Goal: Communication & Community: Answer question/provide support

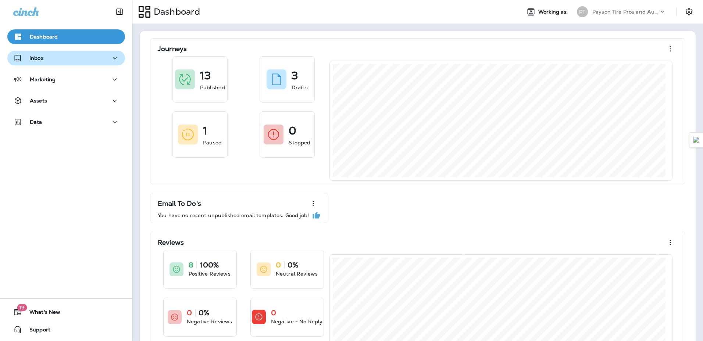
click at [93, 60] on div "Inbox" at bounding box center [66, 58] width 106 height 9
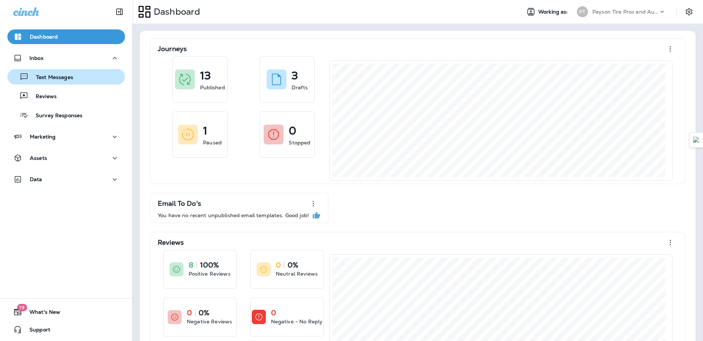
click at [61, 78] on p "Text Messages" at bounding box center [51, 77] width 45 height 7
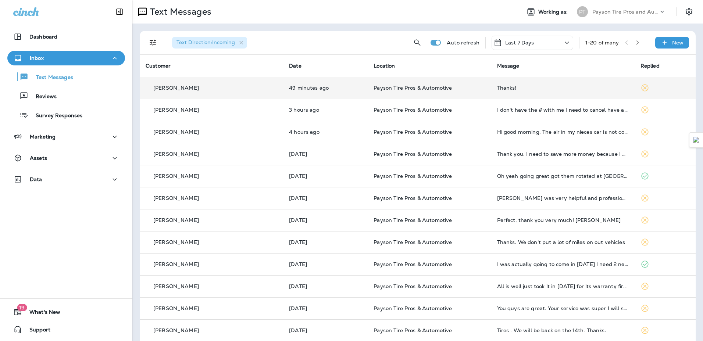
click at [546, 88] on div "Thanks!" at bounding box center [563, 88] width 132 height 6
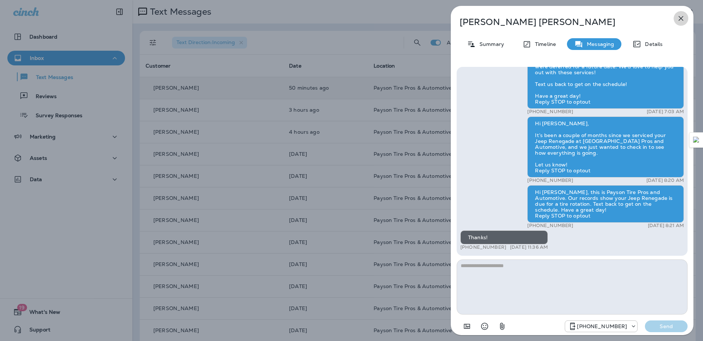
click at [680, 19] on icon "button" at bounding box center [681, 18] width 9 height 9
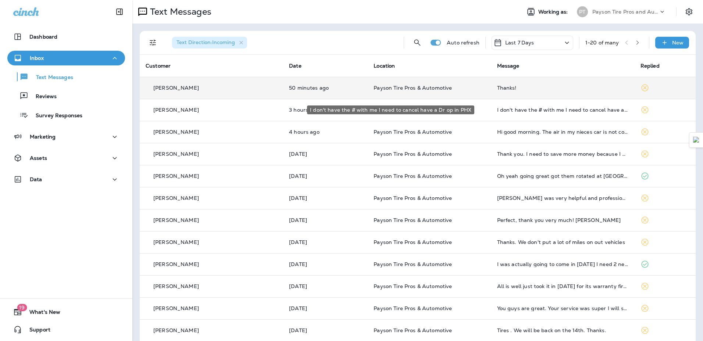
click at [511, 112] on div "I don't have the # with me I need to cancel have a Dr op in PHX" at bounding box center [563, 110] width 132 height 6
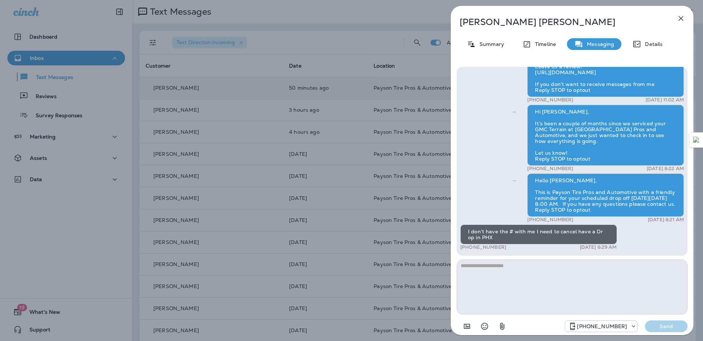
click at [524, 280] on textarea at bounding box center [572, 287] width 231 height 55
drag, startPoint x: 527, startPoint y: 267, endPoint x: 514, endPoint y: 269, distance: 12.7
click at [514, 269] on textarea "**********" at bounding box center [572, 287] width 231 height 55
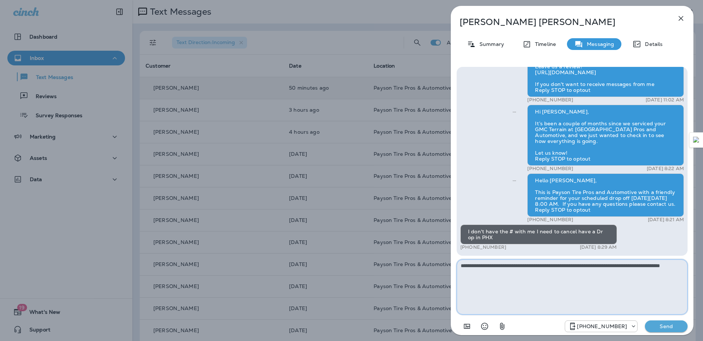
type textarea "**********"
click at [665, 328] on p "Send" at bounding box center [666, 326] width 31 height 7
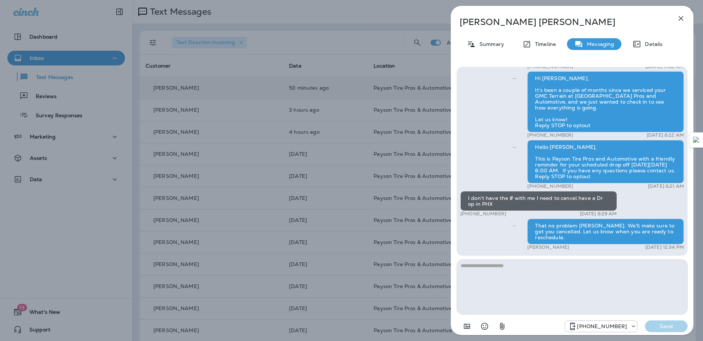
click at [685, 15] on icon "button" at bounding box center [681, 18] width 9 height 9
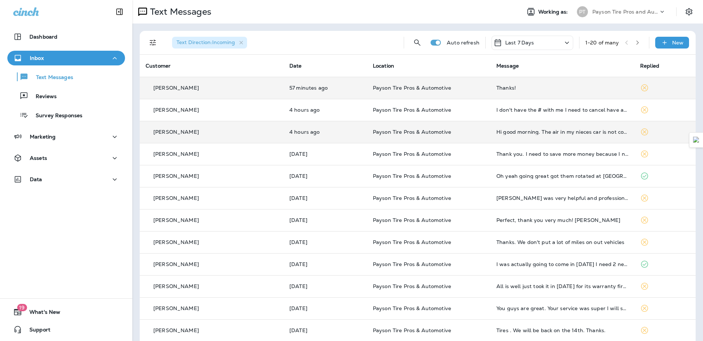
click at [535, 137] on td "Hi good morning. The air in my nieces car is not coming on, could you guys look…" at bounding box center [563, 132] width 144 height 22
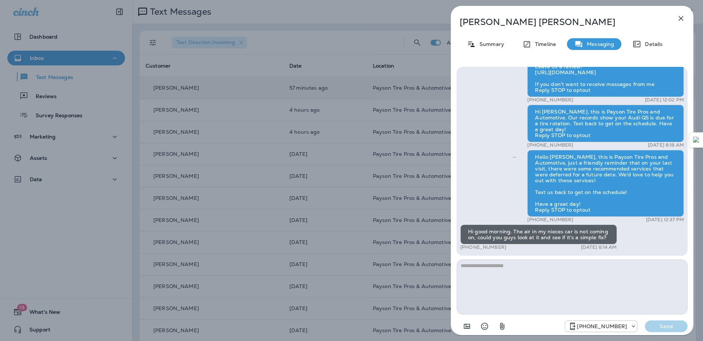
click at [522, 269] on textarea at bounding box center [572, 287] width 231 height 55
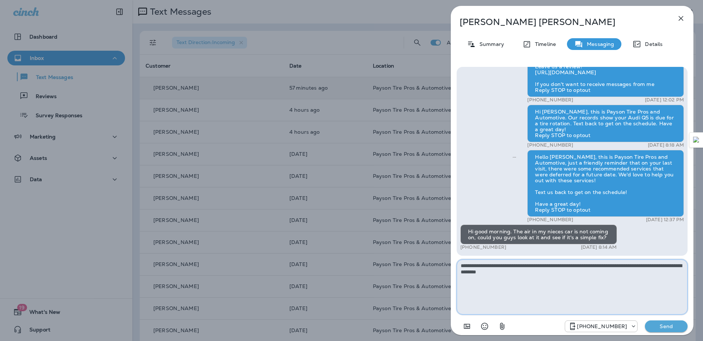
click at [565, 284] on textarea "**********" at bounding box center [572, 287] width 231 height 55
type textarea "**********"
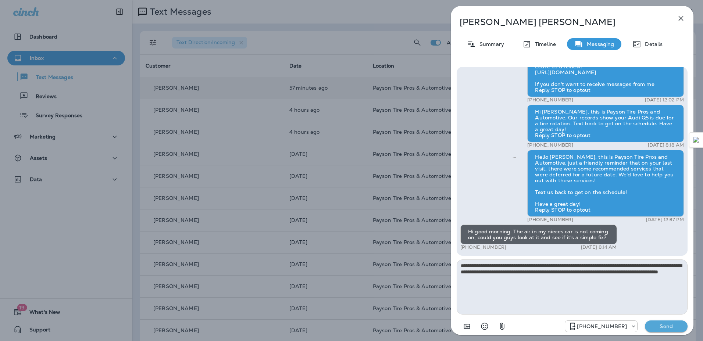
click at [657, 326] on p "Send" at bounding box center [666, 326] width 31 height 7
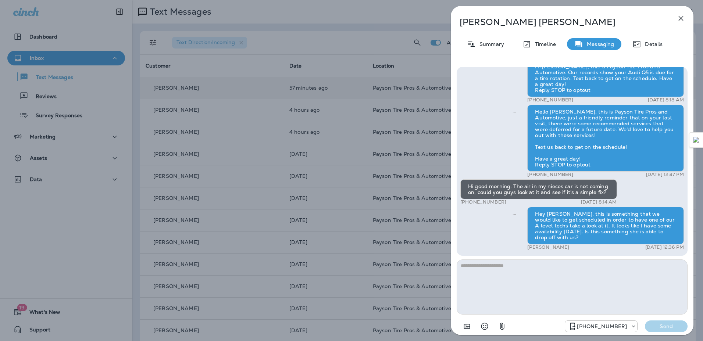
click at [681, 20] on icon "button" at bounding box center [681, 18] width 9 height 9
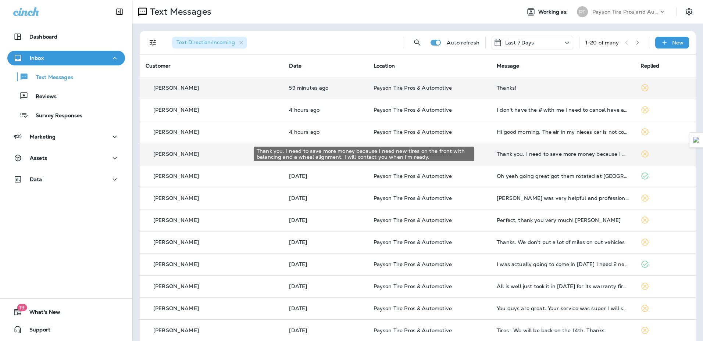
click at [543, 153] on div "Thank you. I need to save more money because I need new tires on the front with…" at bounding box center [563, 154] width 132 height 6
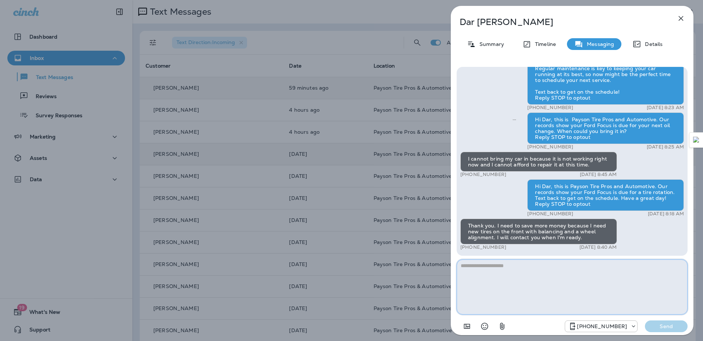
click at [506, 267] on textarea at bounding box center [572, 287] width 231 height 55
type textarea "**********"
click at [669, 330] on button "Send" at bounding box center [666, 327] width 43 height 12
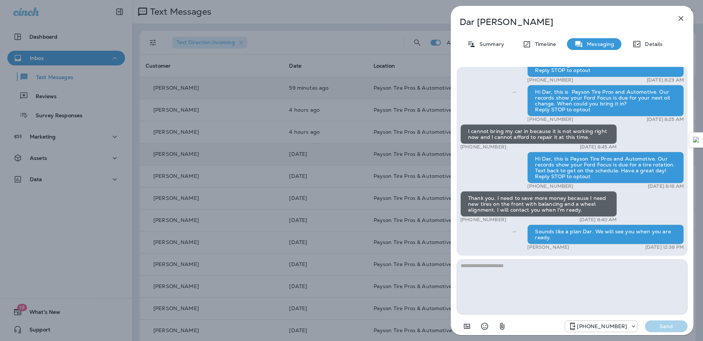
click at [681, 18] on icon "button" at bounding box center [681, 18] width 5 height 5
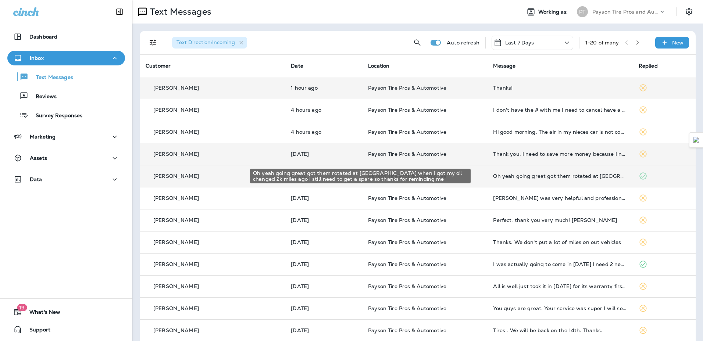
click at [568, 179] on td "Oh yeah going great got them rotated at [GEOGRAPHIC_DATA] when I got my oil cha…" at bounding box center [559, 176] width 145 height 22
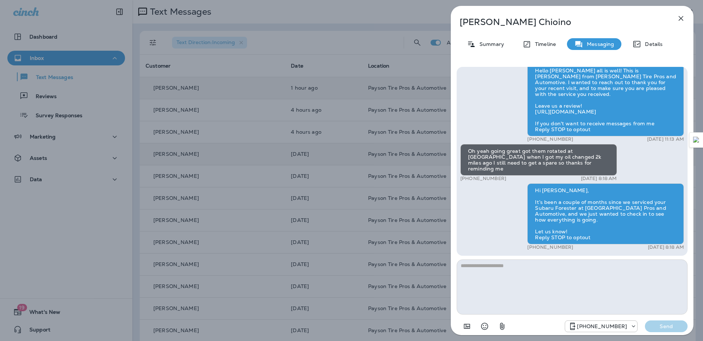
click at [526, 283] on textarea at bounding box center [572, 287] width 231 height 55
type textarea "**********"
click at [668, 325] on p "Send" at bounding box center [666, 326] width 31 height 7
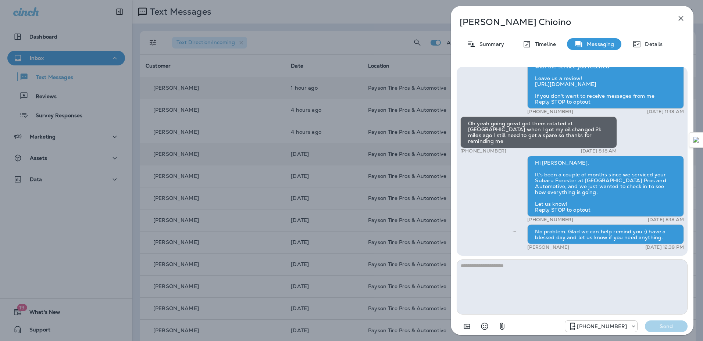
click at [683, 19] on icon "button" at bounding box center [681, 18] width 9 height 9
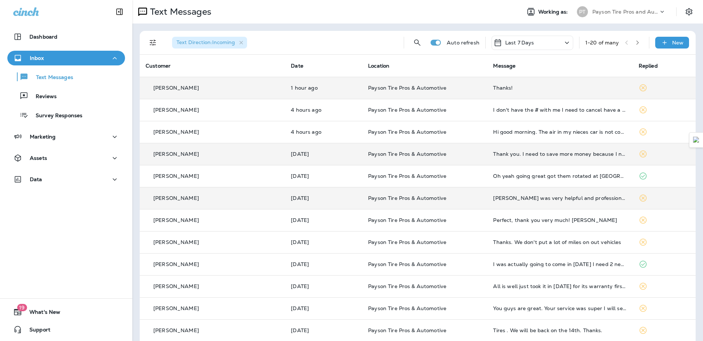
click at [497, 205] on td "[PERSON_NAME] was very helpful and professional. The problem was fixed and I am…" at bounding box center [559, 198] width 145 height 22
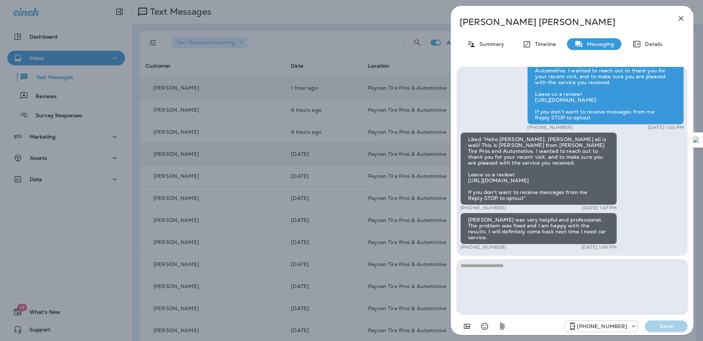
click at [681, 20] on icon "button" at bounding box center [681, 18] width 9 height 9
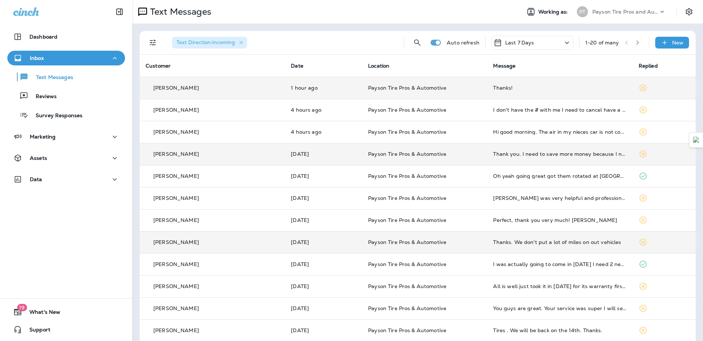
click at [549, 249] on td "Thanks. We don't put a lot of miles on out vehicles" at bounding box center [559, 242] width 145 height 22
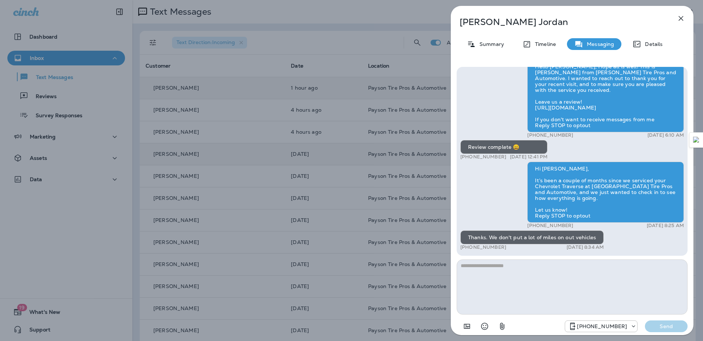
click at [533, 274] on textarea at bounding box center [572, 287] width 231 height 55
type textarea "*"
click at [685, 18] on icon "button" at bounding box center [681, 18] width 9 height 9
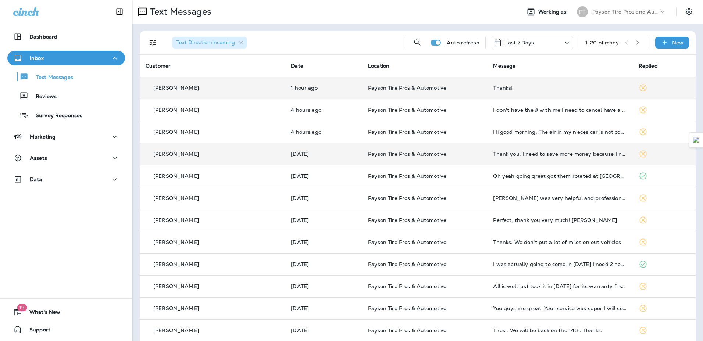
scroll to position [37, 0]
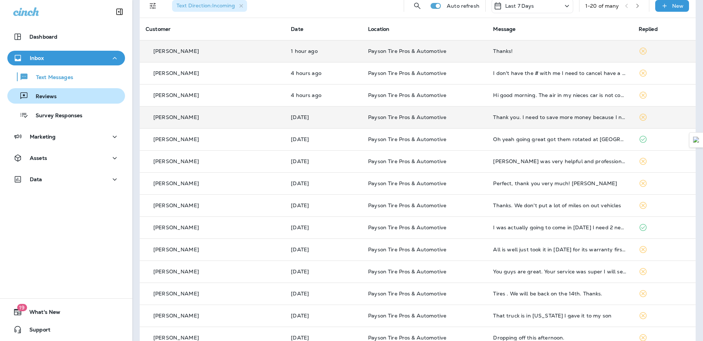
click at [61, 93] on div "Reviews" at bounding box center [66, 95] width 112 height 11
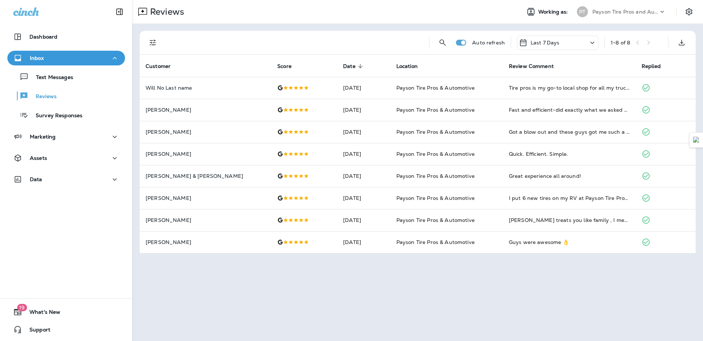
drag, startPoint x: 652, startPoint y: 43, endPoint x: 635, endPoint y: 46, distance: 17.7
click at [653, 43] on div "1 - 8 of 8" at bounding box center [636, 42] width 51 height 11
click at [589, 43] on icon at bounding box center [592, 42] width 9 height 9
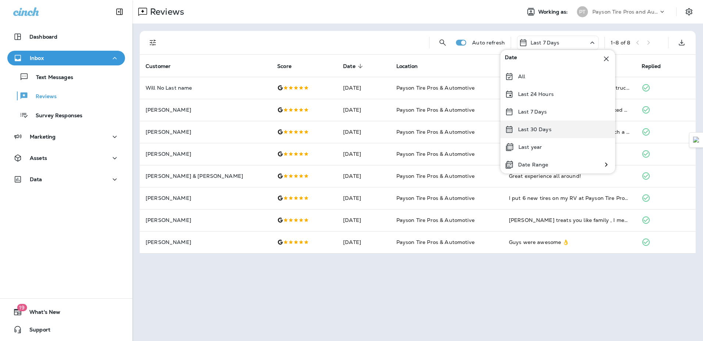
click at [550, 126] on div "Last 30 Days" at bounding box center [558, 130] width 115 height 18
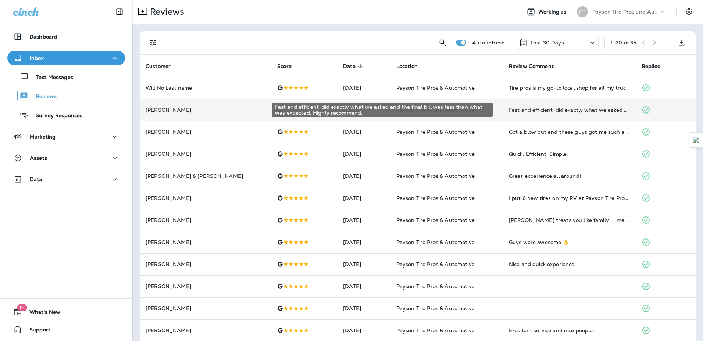
scroll to position [37, 0]
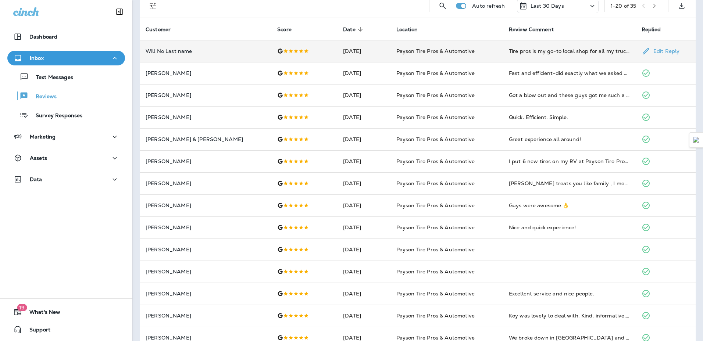
click at [525, 57] on td "Tire pros is my go-to local shop for all my truck and car needs. New tires, sho…" at bounding box center [569, 51] width 133 height 22
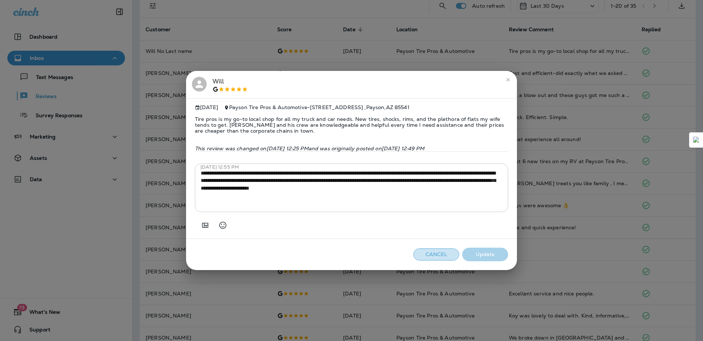
click at [444, 254] on button "Cancel" at bounding box center [436, 255] width 46 height 12
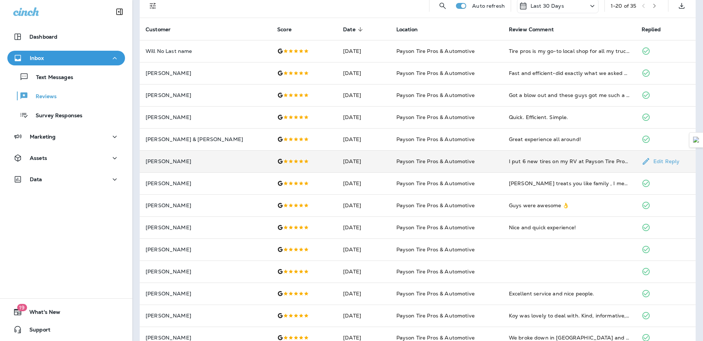
click at [465, 165] on td "Payson Tire Pros & Automotive" at bounding box center [447, 161] width 113 height 22
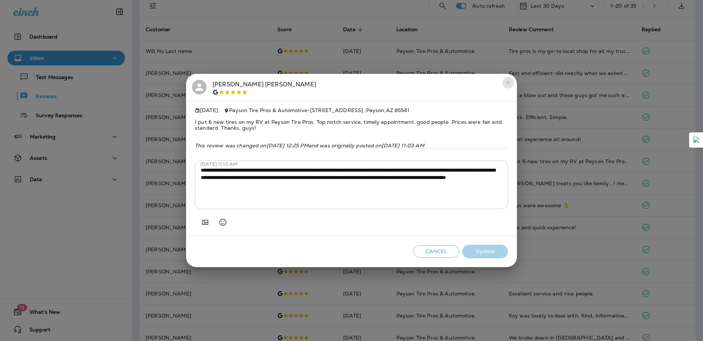
click at [504, 81] on button "close" at bounding box center [508, 83] width 12 height 12
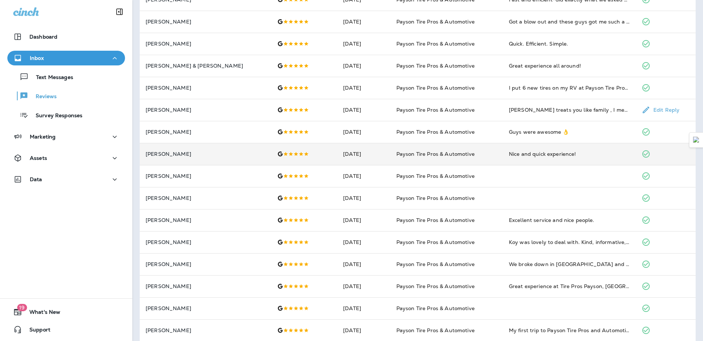
scroll to position [147, 0]
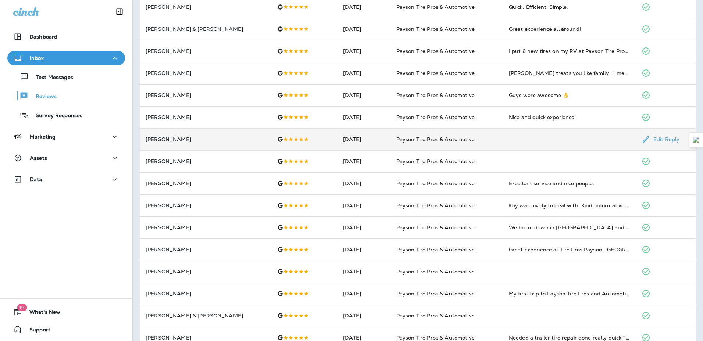
click at [492, 146] on tr "[PERSON_NAME] [DATE] Payson Tire Pros & Automotive Edit Reply" at bounding box center [418, 139] width 556 height 22
click at [503, 146] on td at bounding box center [569, 139] width 133 height 22
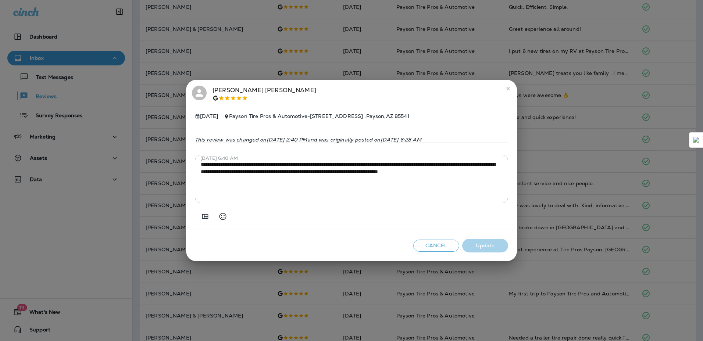
click at [506, 87] on icon "close" at bounding box center [508, 89] width 6 height 6
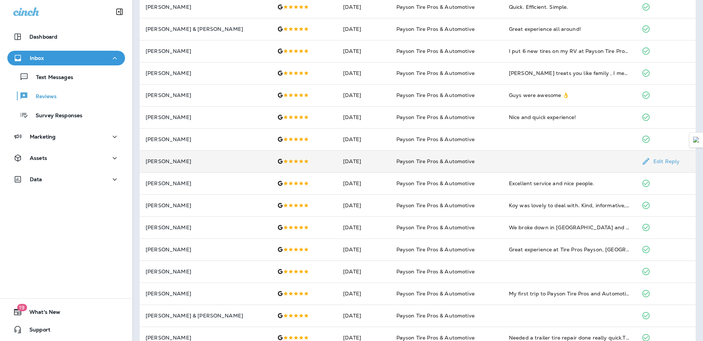
click at [519, 157] on td at bounding box center [569, 161] width 133 height 22
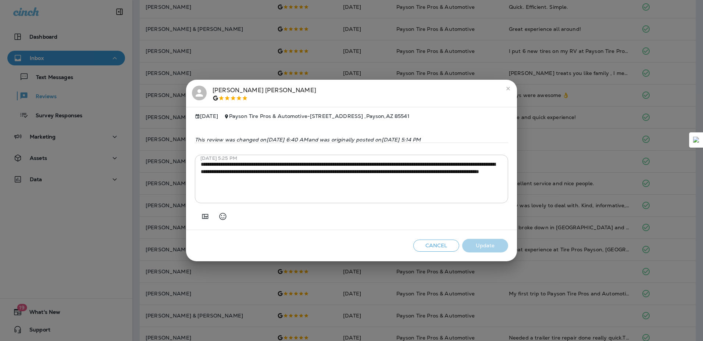
click at [505, 89] on button "close" at bounding box center [508, 89] width 12 height 12
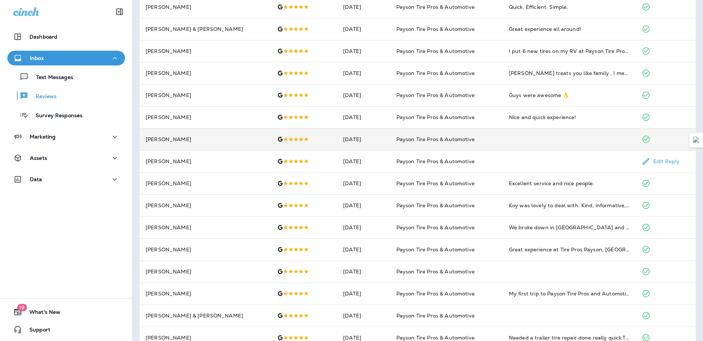
click at [508, 149] on td at bounding box center [569, 139] width 133 height 22
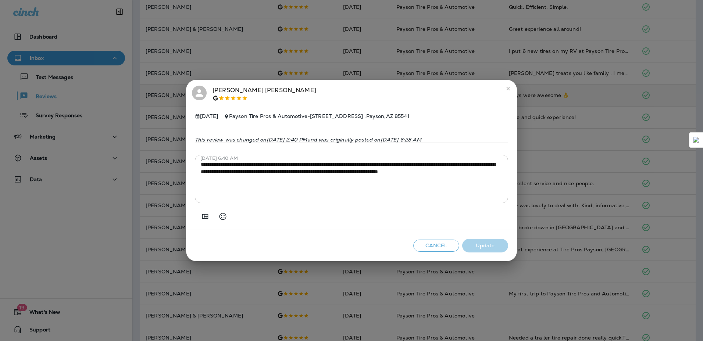
click at [508, 86] on icon "close" at bounding box center [508, 89] width 6 height 6
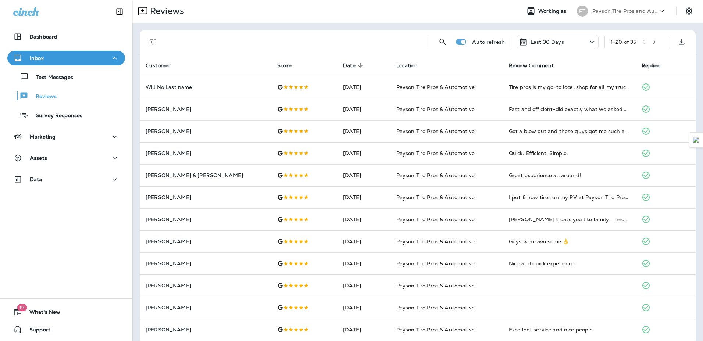
scroll to position [0, 0]
